Goal: Information Seeking & Learning: Find specific fact

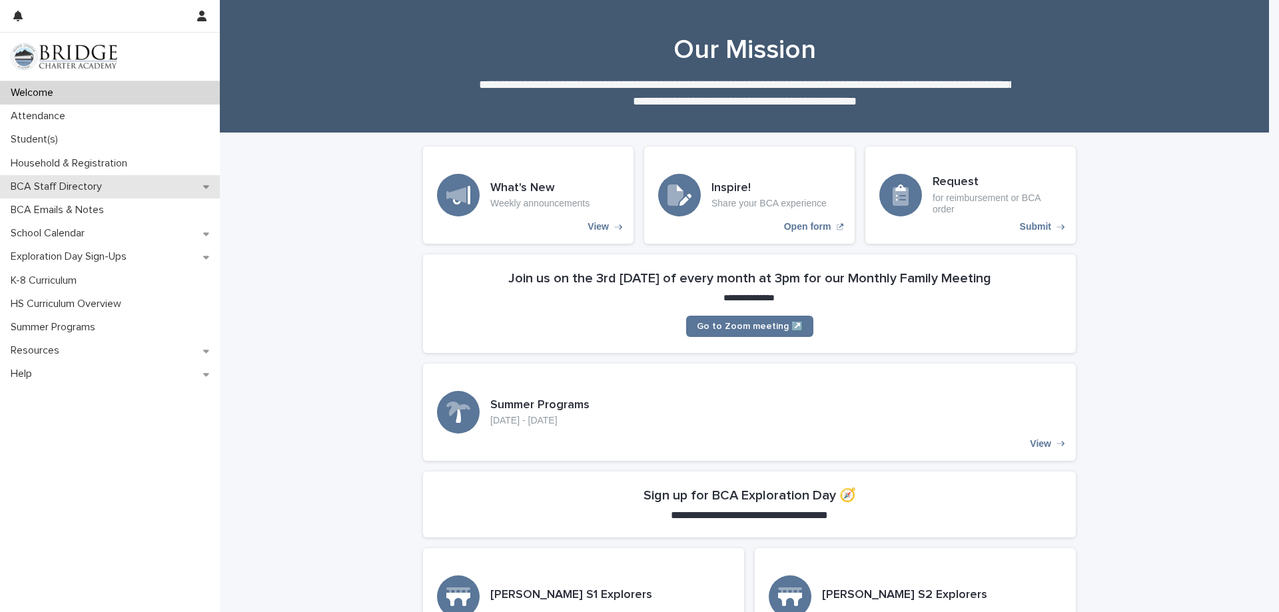
click at [42, 187] on p "BCA Staff Directory" at bounding box center [58, 186] width 107 height 13
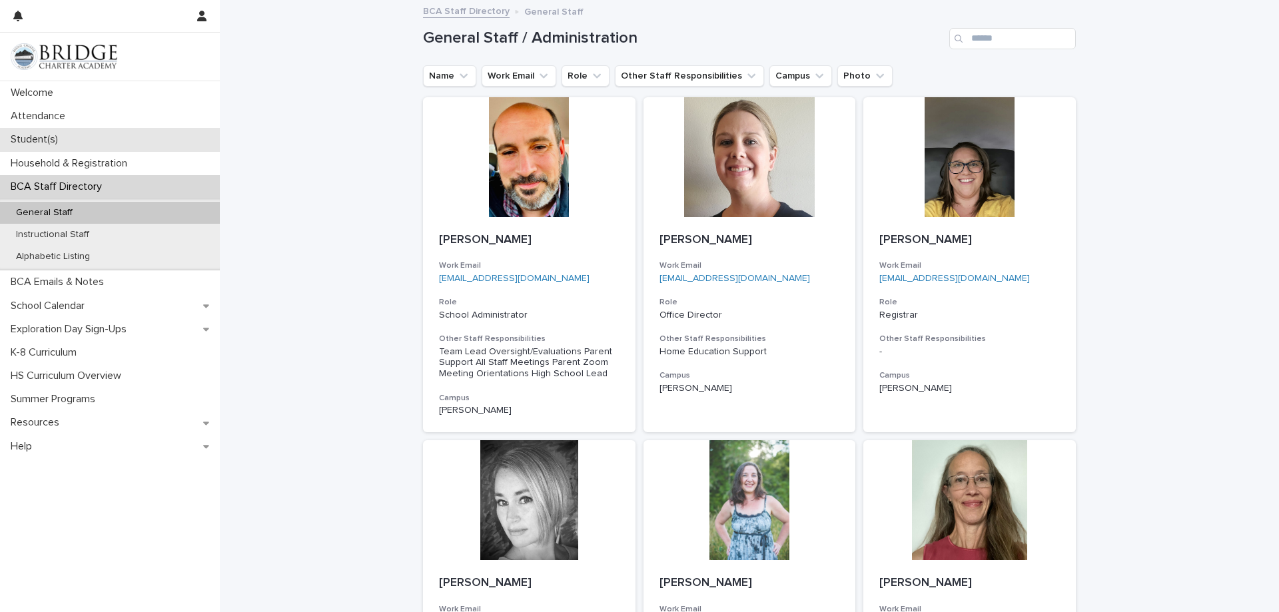
click at [33, 136] on p "Student(s)" at bounding box center [36, 139] width 63 height 13
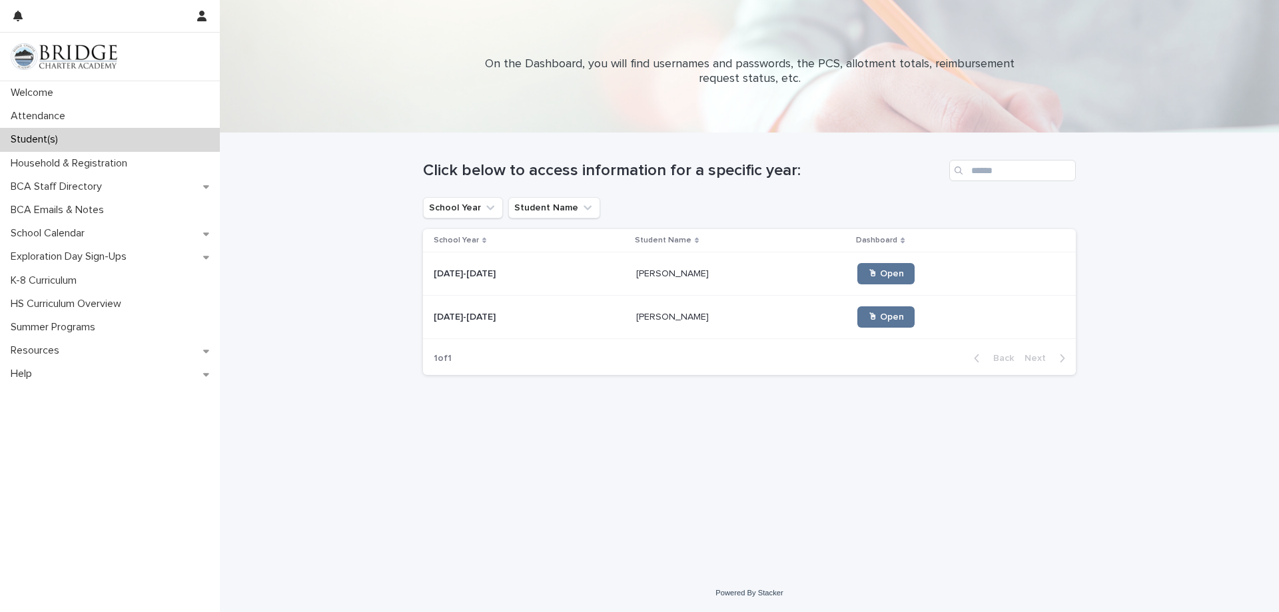
click at [654, 312] on p "[PERSON_NAME]" at bounding box center [673, 316] width 75 height 14
